Goal: Check status: Check status

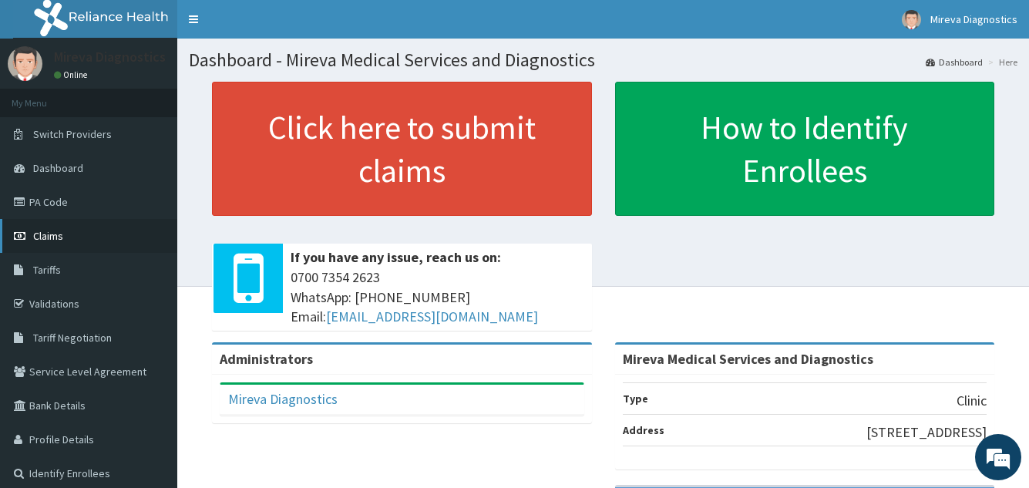
click at [69, 239] on link "Claims" at bounding box center [88, 236] width 177 height 34
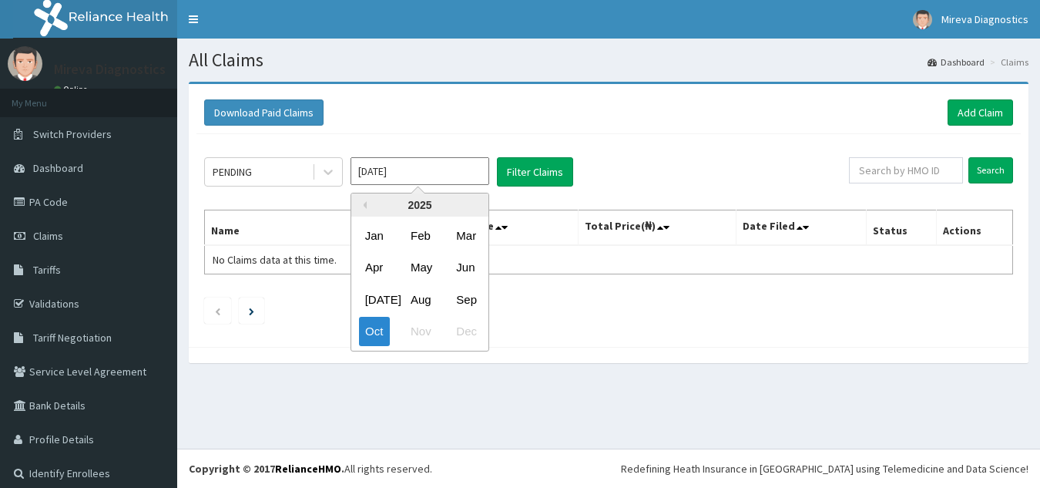
click at [472, 297] on div "Sep" at bounding box center [465, 299] width 31 height 29
type input "Sep 2025"
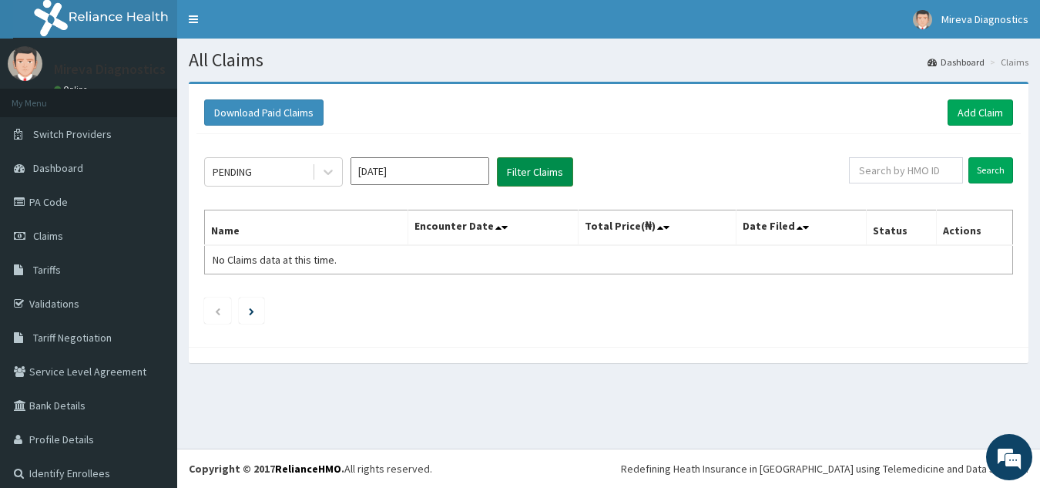
click at [531, 172] on button "Filter Claims" at bounding box center [535, 171] width 76 height 29
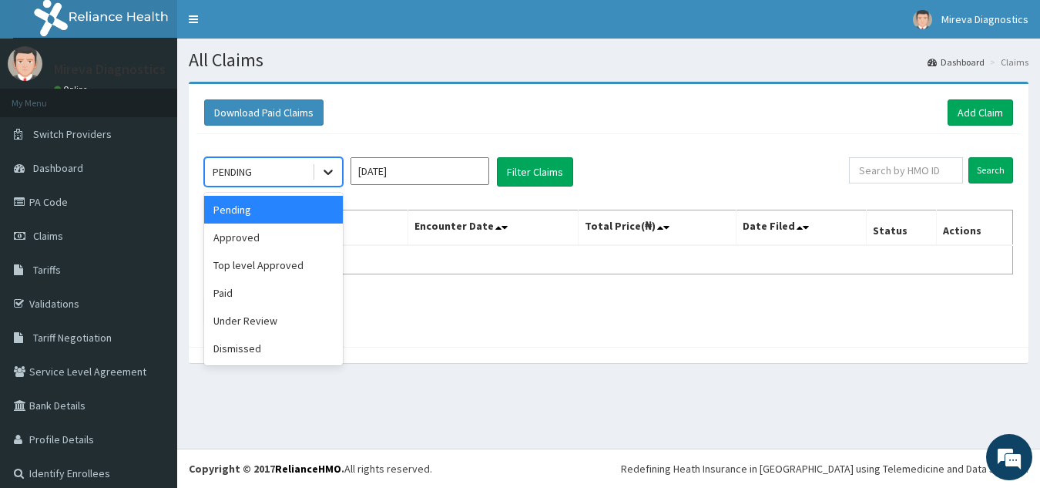
click at [327, 167] on icon at bounding box center [328, 171] width 15 height 15
click at [297, 242] on div "Approved" at bounding box center [273, 237] width 139 height 28
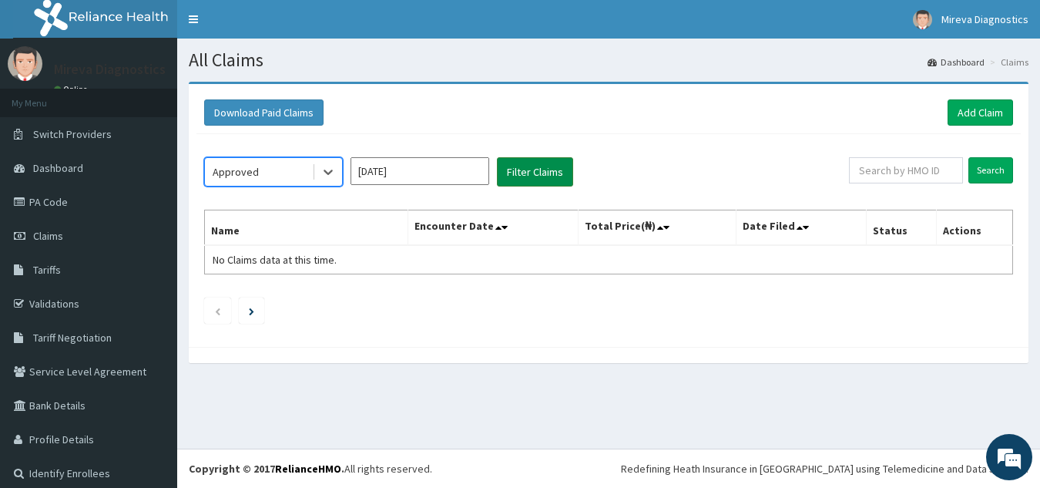
click at [534, 167] on button "Filter Claims" at bounding box center [535, 171] width 76 height 29
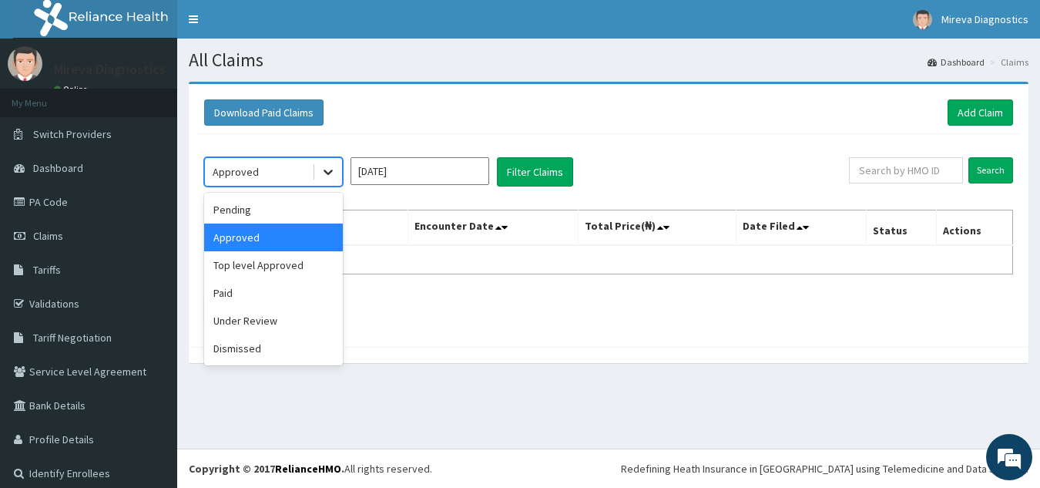
click at [320, 177] on div at bounding box center [328, 172] width 28 height 28
click at [266, 297] on div "Paid" at bounding box center [273, 293] width 139 height 28
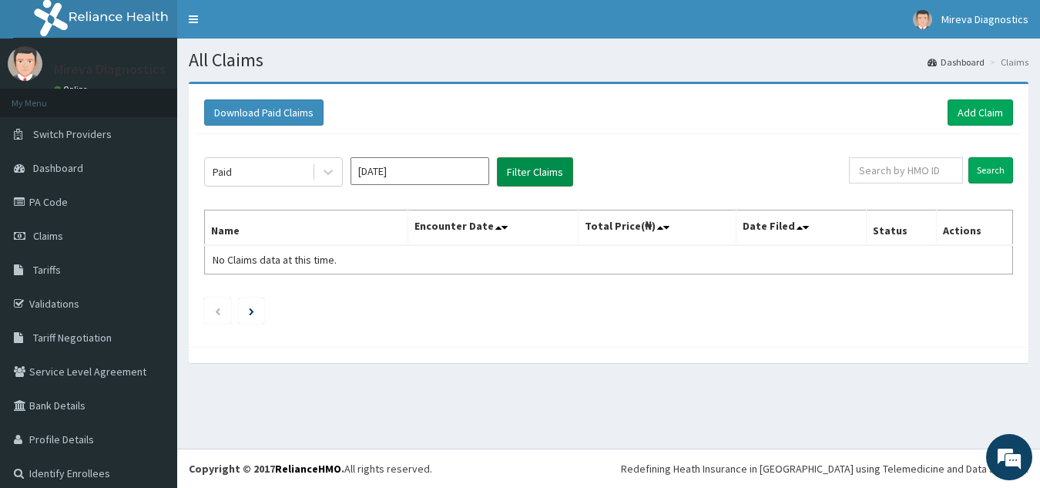
click at [539, 173] on button "Filter Claims" at bounding box center [535, 171] width 76 height 29
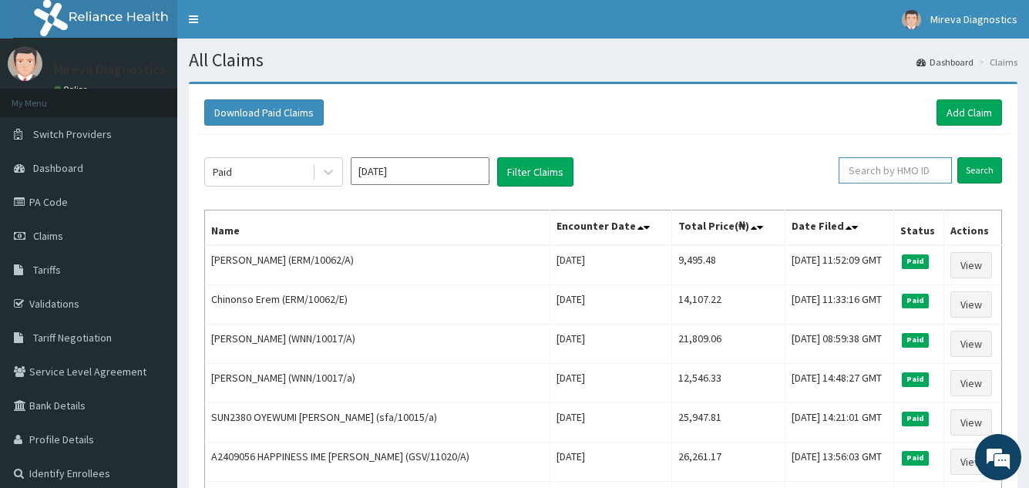
click at [884, 168] on input "text" at bounding box center [894, 170] width 113 height 26
type input "WNN/10017/A"
click at [975, 168] on input "Search" at bounding box center [979, 170] width 45 height 26
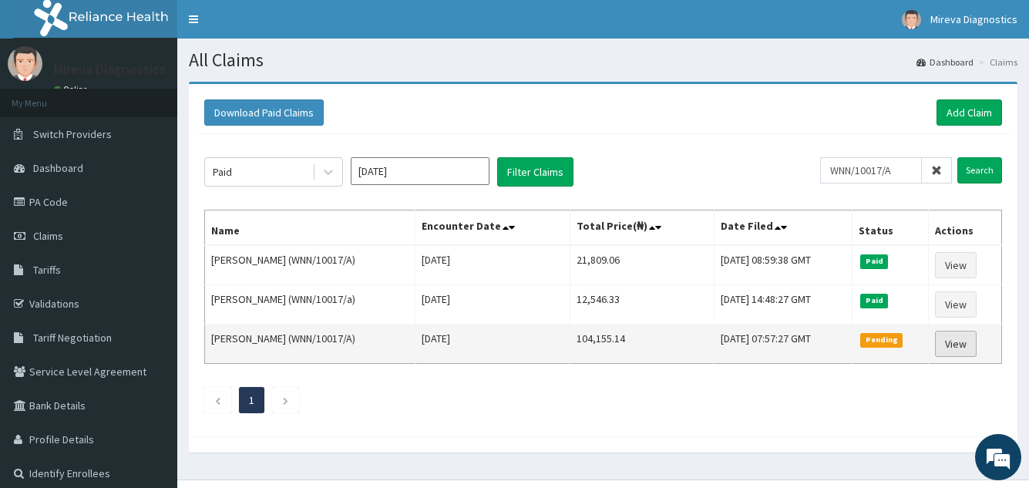
click at [958, 346] on link "View" at bounding box center [956, 344] width 42 height 26
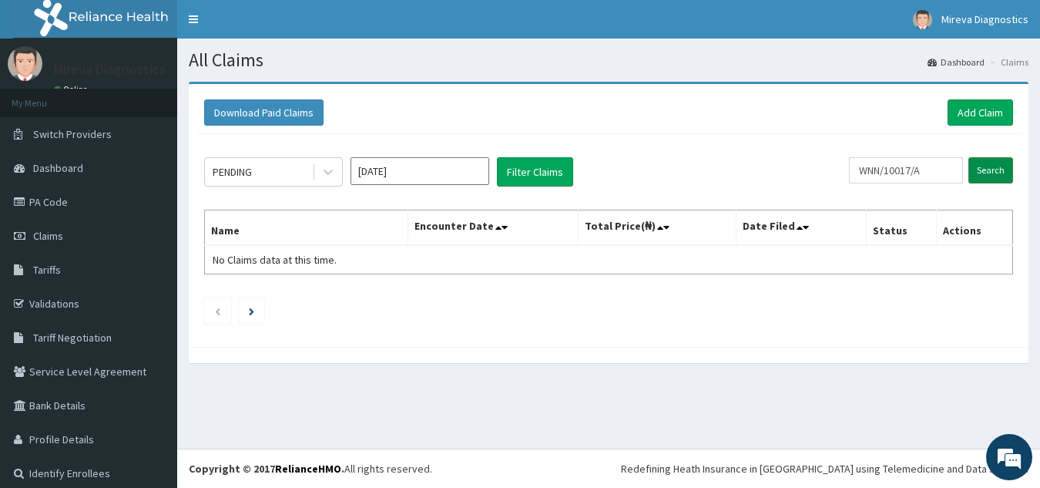
click at [987, 168] on input "Search" at bounding box center [990, 170] width 45 height 26
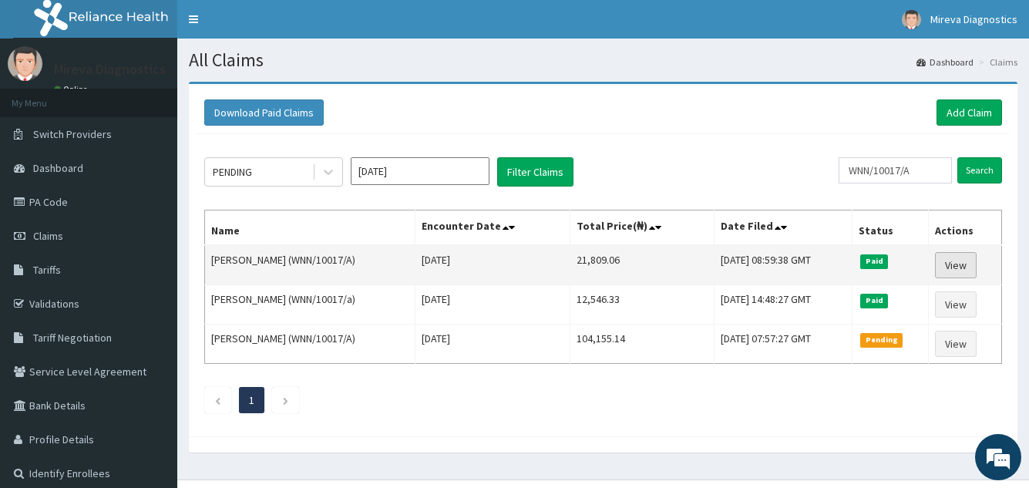
click at [958, 267] on link "View" at bounding box center [956, 265] width 42 height 26
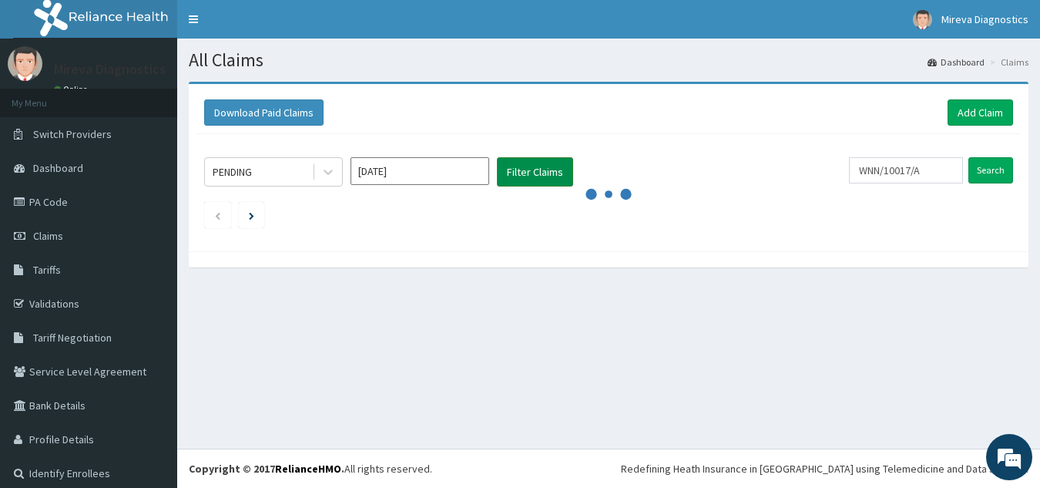
click at [528, 173] on button "Filter Claims" at bounding box center [535, 171] width 76 height 29
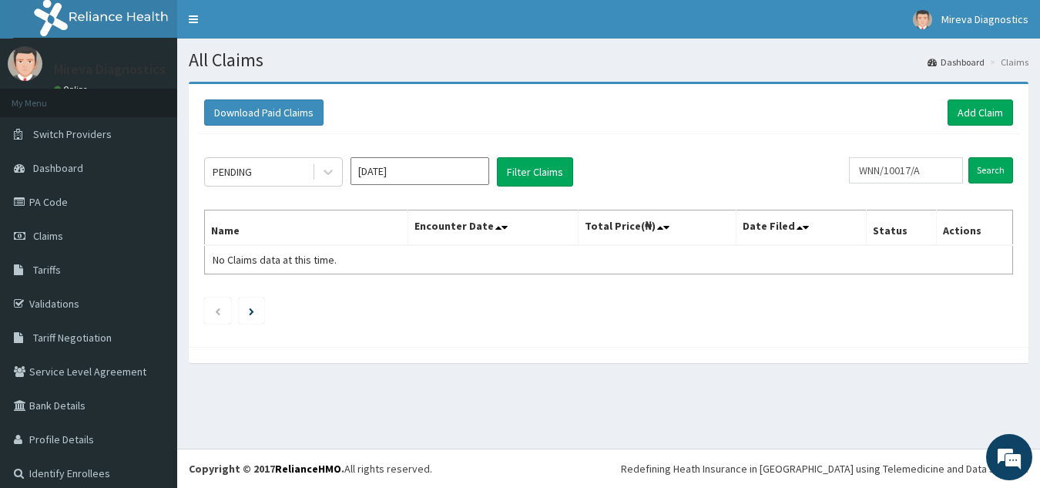
click at [448, 171] on input "Oct 2025" at bounding box center [420, 171] width 139 height 28
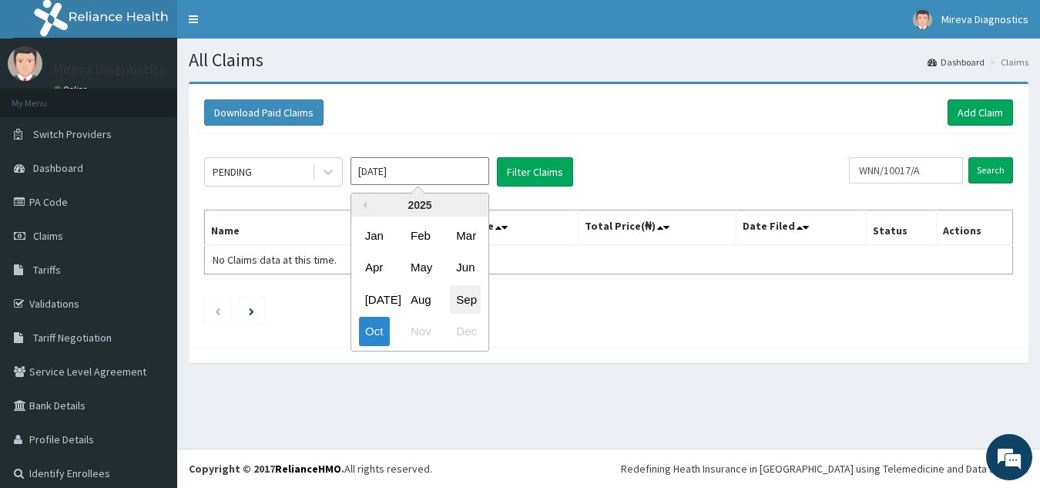
click at [469, 294] on div "Sep" at bounding box center [465, 299] width 31 height 29
type input "Sep 2025"
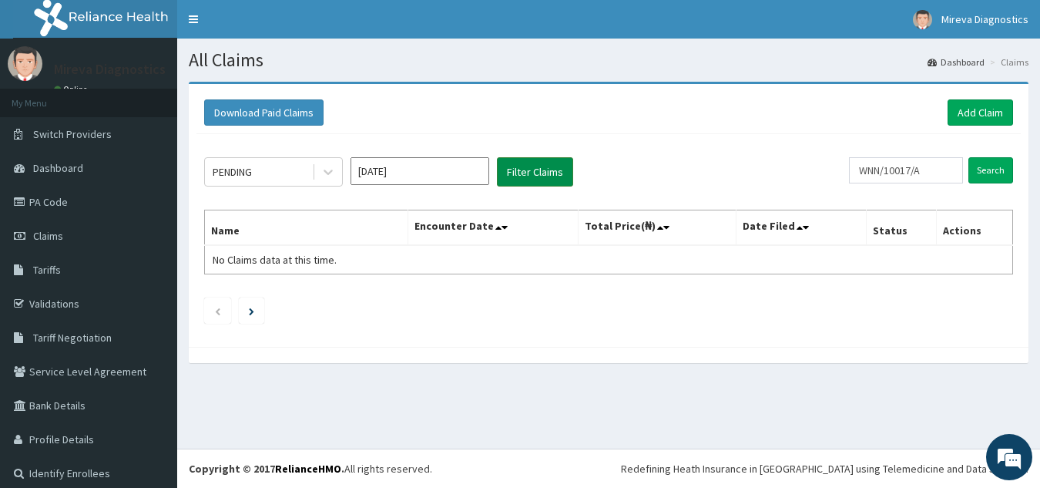
click at [552, 173] on button "Filter Claims" at bounding box center [535, 171] width 76 height 29
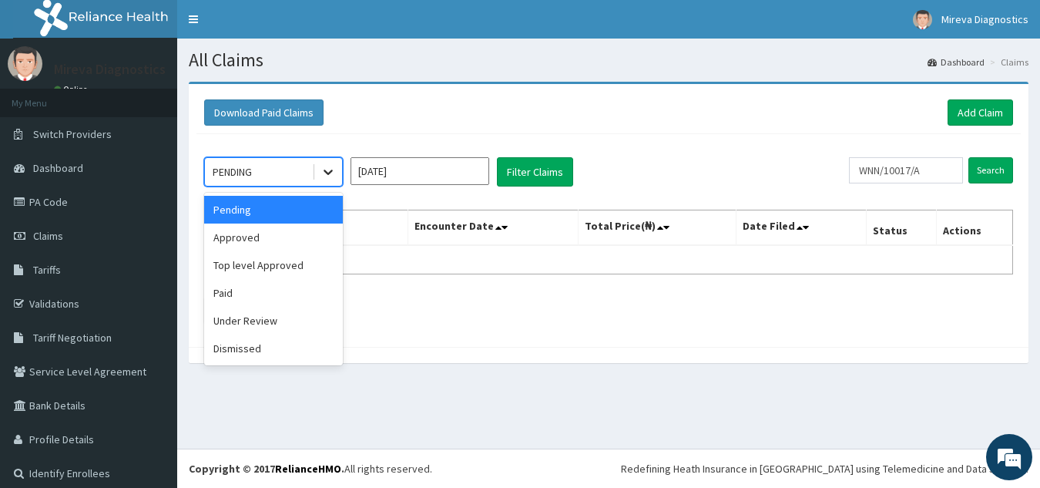
click at [329, 166] on icon at bounding box center [328, 171] width 15 height 15
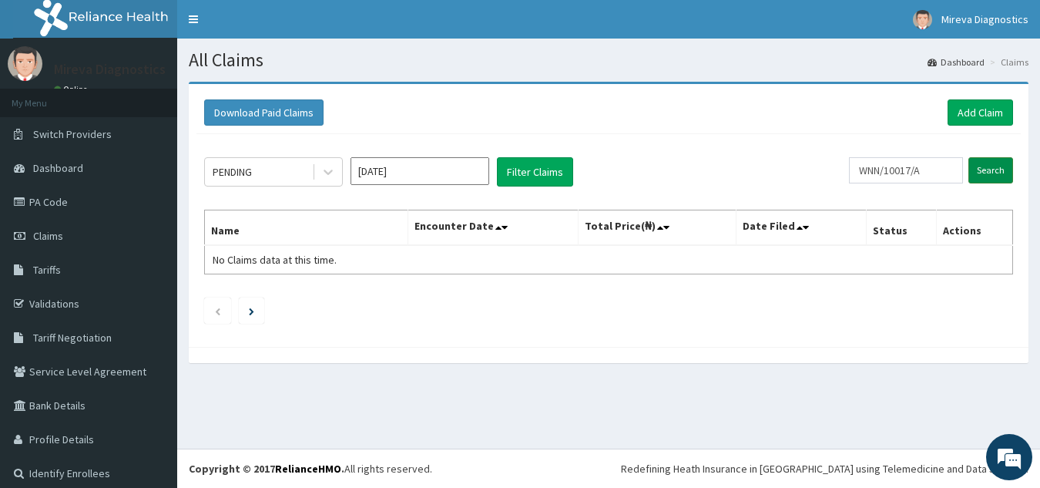
click at [980, 167] on input "Search" at bounding box center [990, 170] width 45 height 26
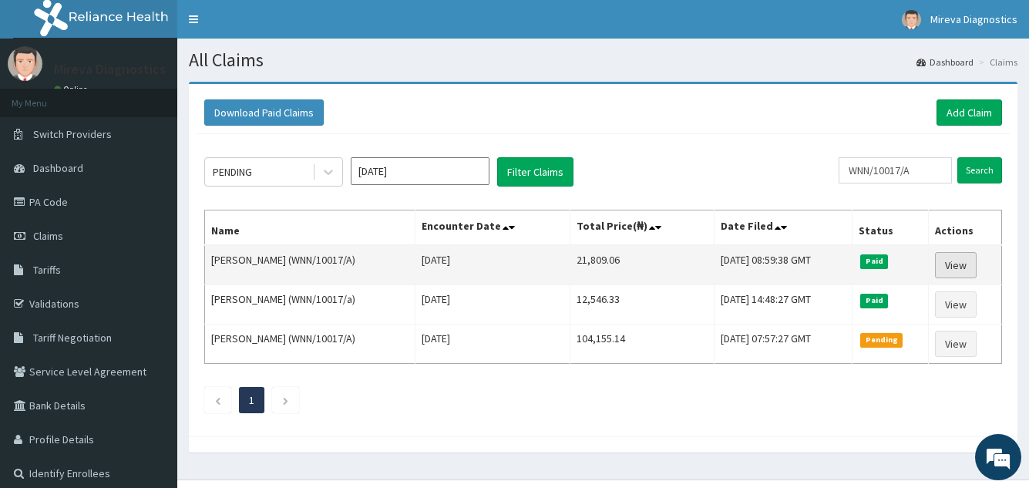
click at [962, 262] on link "View" at bounding box center [956, 265] width 42 height 26
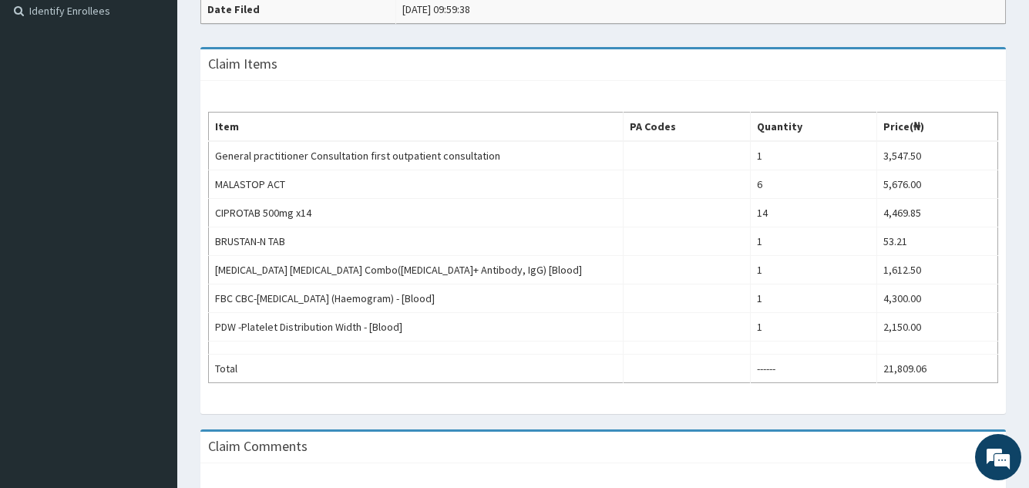
scroll to position [623, 0]
